Goal: Information Seeking & Learning: Check status

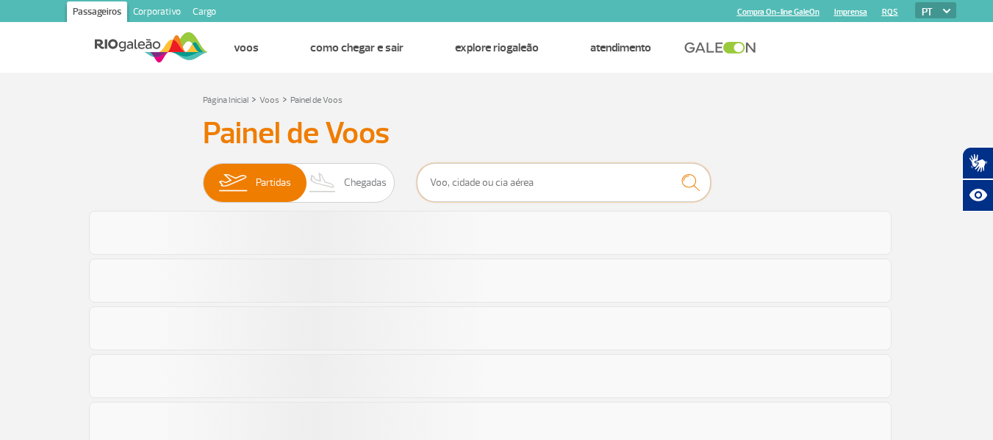
click at [470, 172] on input "text" at bounding box center [564, 182] width 294 height 39
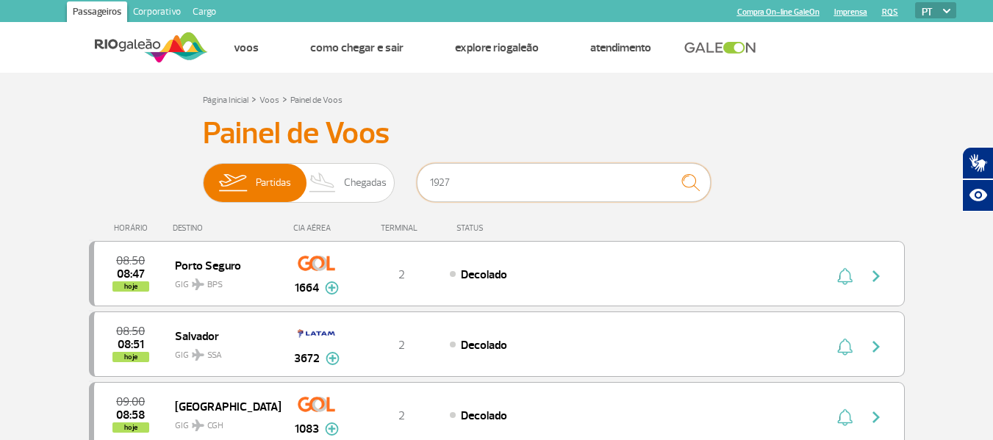
type input "1927"
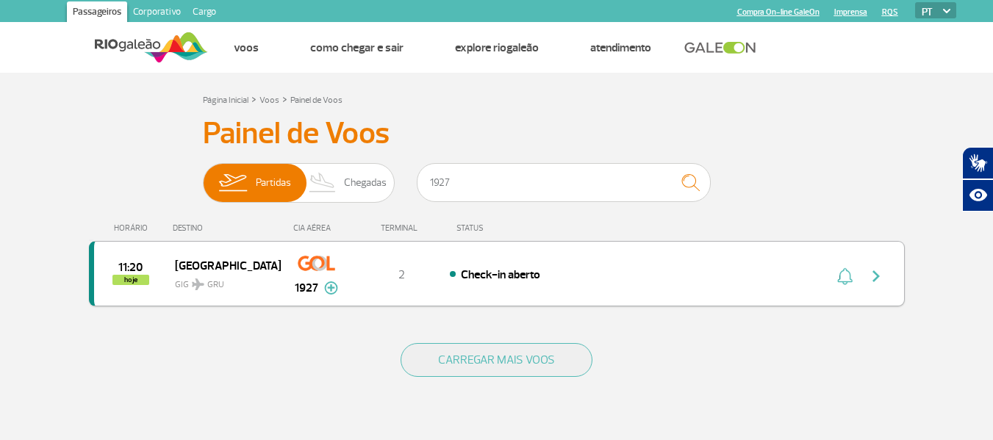
click at [874, 276] on img "button" at bounding box center [876, 277] width 18 height 18
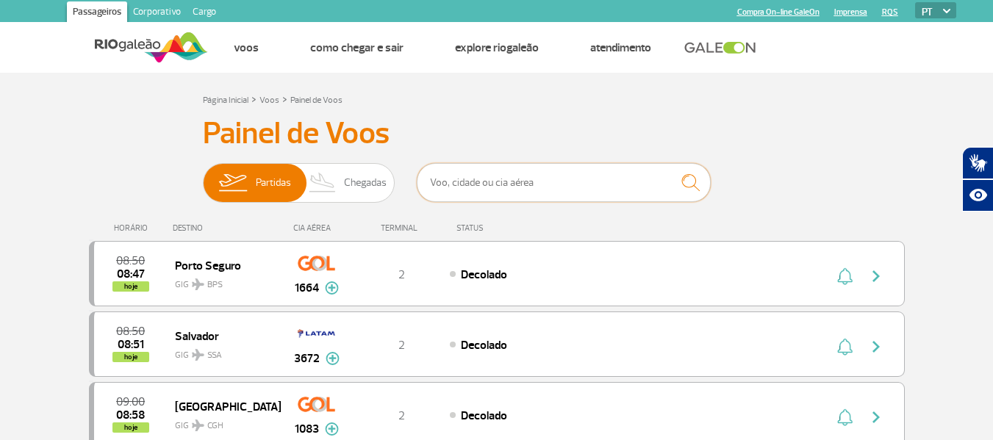
click at [498, 176] on input "text" at bounding box center [564, 182] width 294 height 39
type input "1880"
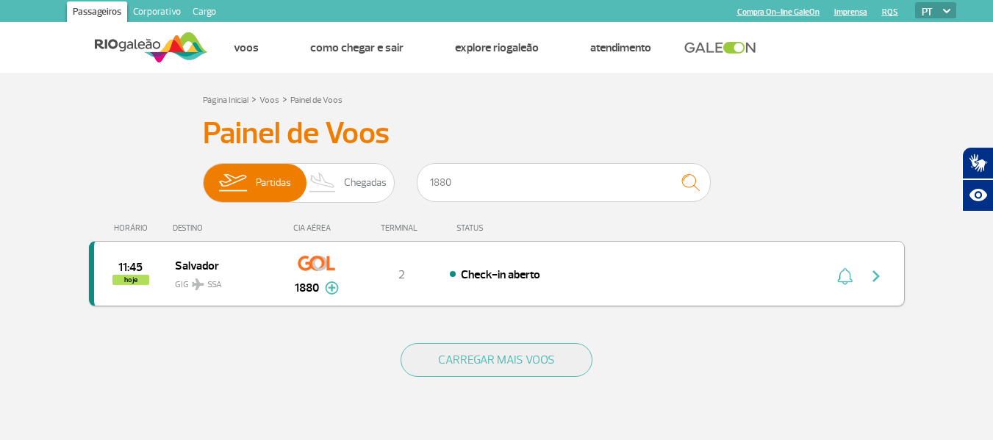
click at [878, 276] on img "button" at bounding box center [876, 277] width 18 height 18
